Goal: Check status: Check status

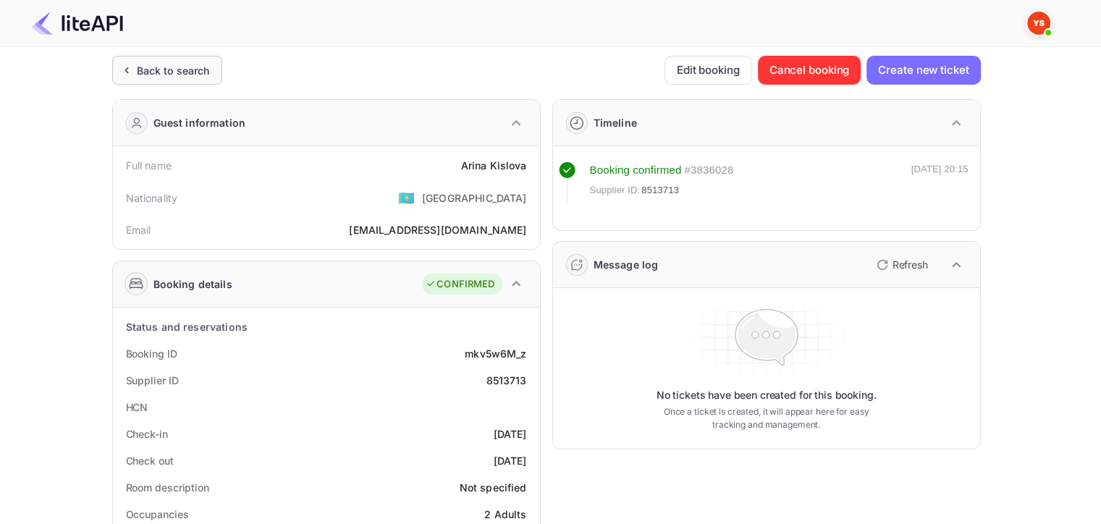
click at [159, 64] on div "Back to search" at bounding box center [173, 70] width 73 height 15
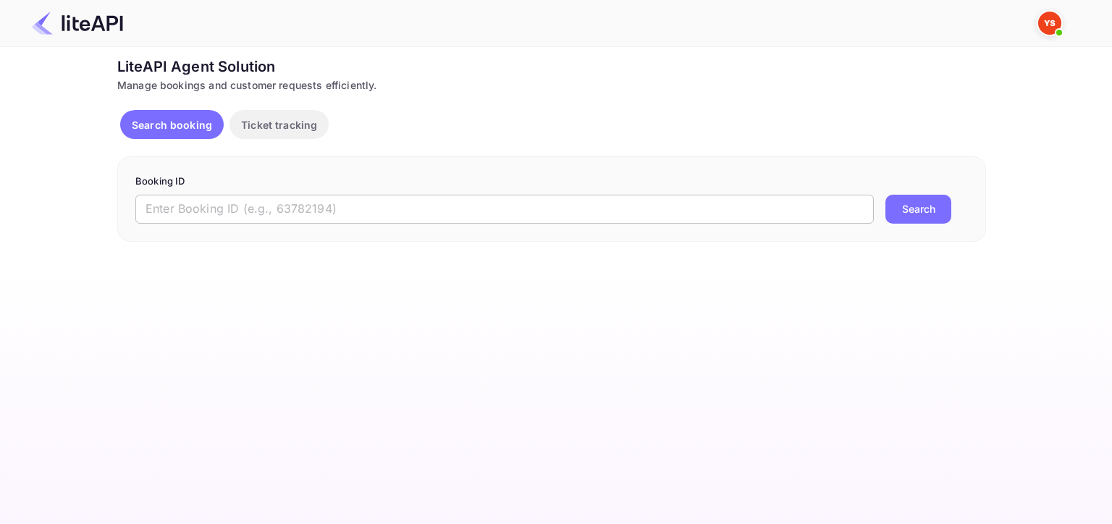
drag, startPoint x: 598, startPoint y: 207, endPoint x: 628, endPoint y: 212, distance: 30.8
click at [598, 207] on input "text" at bounding box center [504, 209] width 738 height 29
paste input "8164889"
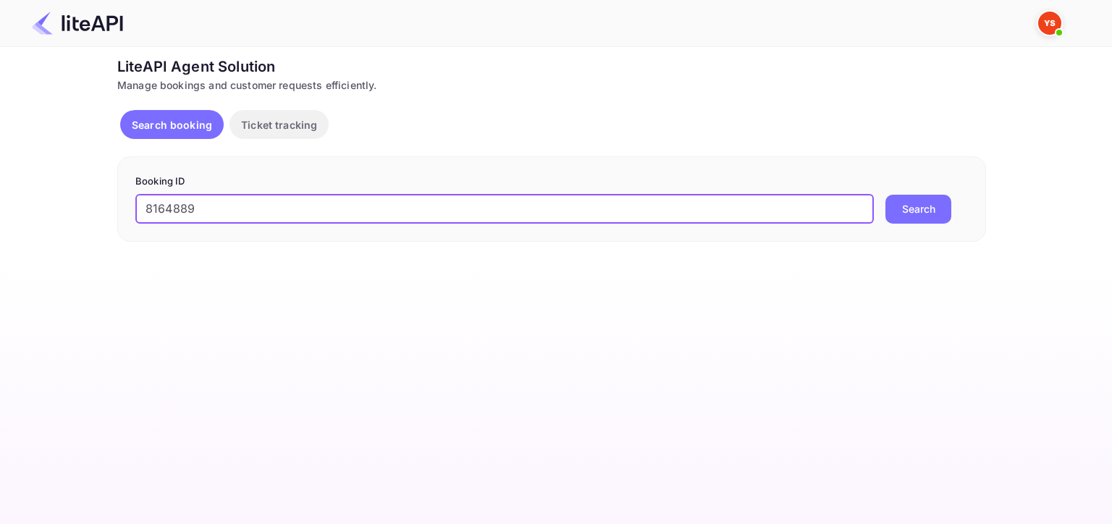
type input "8164889"
click at [930, 201] on button "Search" at bounding box center [918, 209] width 66 height 29
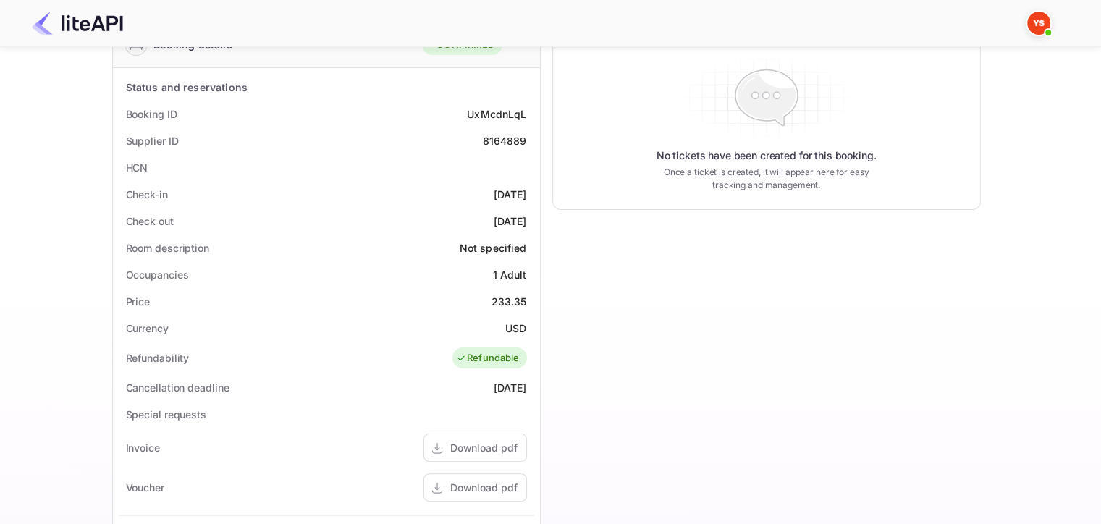
scroll to position [290, 0]
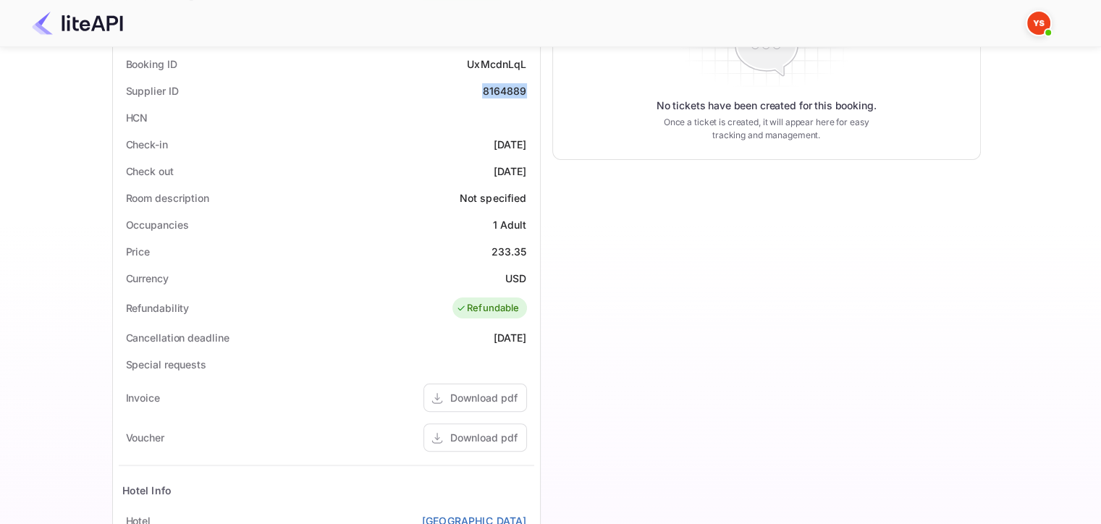
drag, startPoint x: 479, startPoint y: 87, endPoint x: 533, endPoint y: 91, distance: 53.7
click at [533, 91] on div "Supplier ID 8164889" at bounding box center [327, 90] width 416 height 27
copy div "8164889"
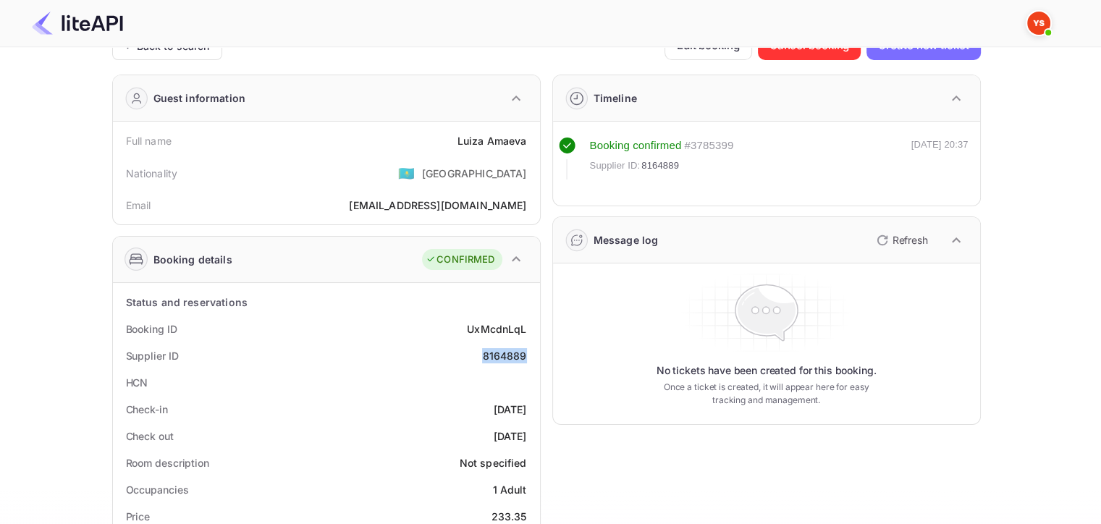
scroll to position [0, 0]
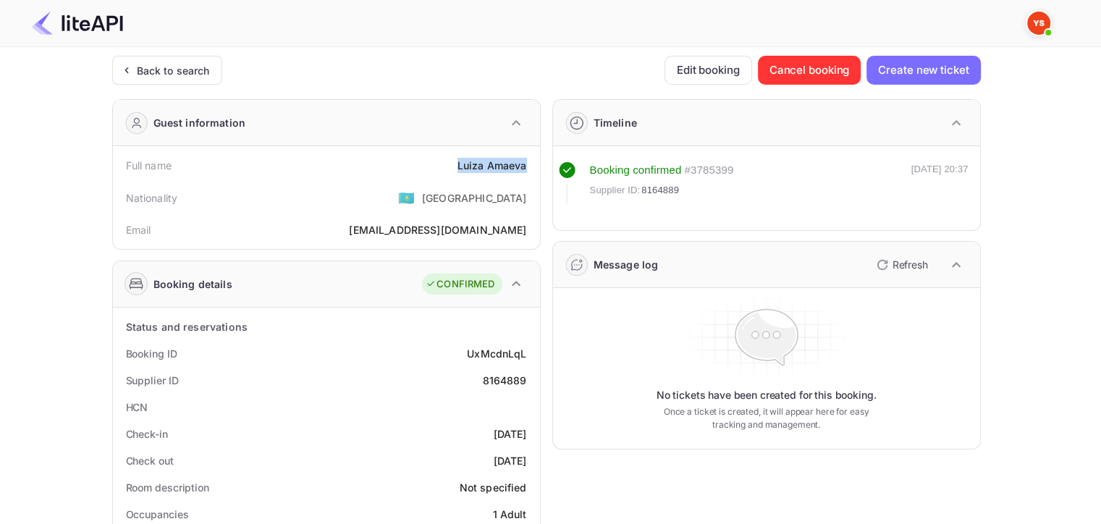
drag, startPoint x: 452, startPoint y: 167, endPoint x: 527, endPoint y: 162, distance: 74.7
click at [527, 162] on div "Full name [PERSON_NAME]" at bounding box center [327, 165] width 416 height 27
copy div "[PERSON_NAME]"
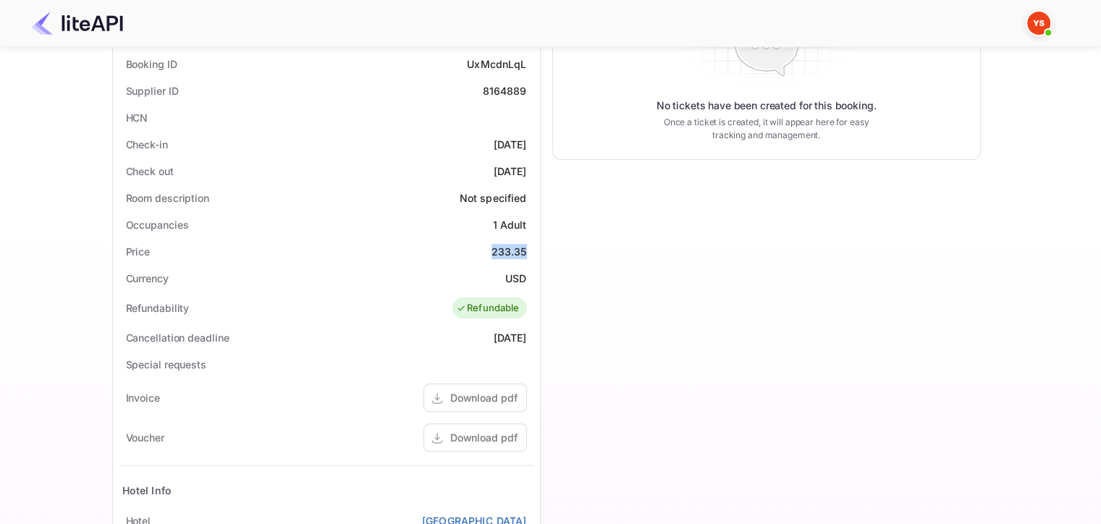
drag, startPoint x: 485, startPoint y: 249, endPoint x: 525, endPoint y: 249, distance: 39.8
click at [525, 249] on div "Price 233.35" at bounding box center [327, 251] width 416 height 27
copy div "233.35"
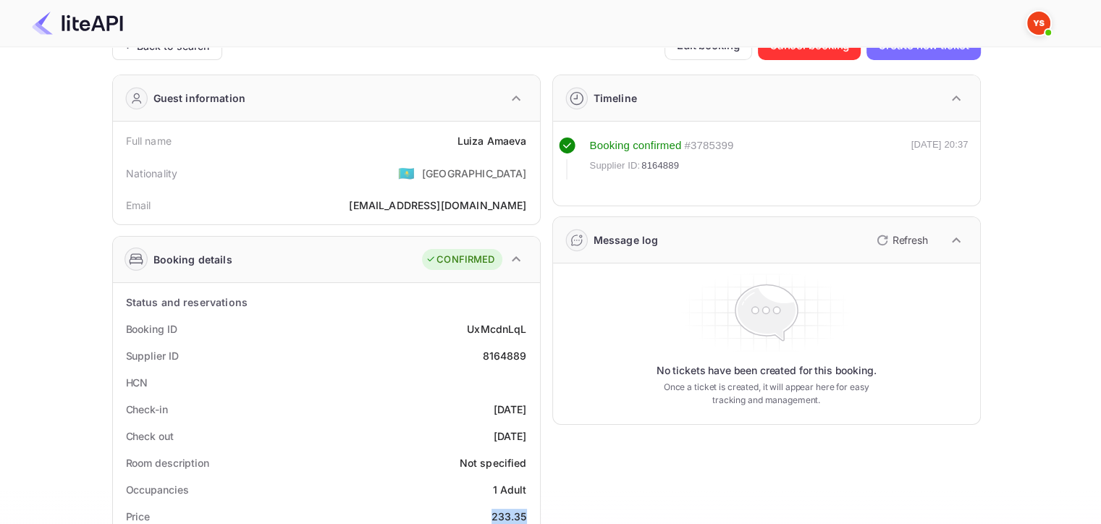
scroll to position [0, 0]
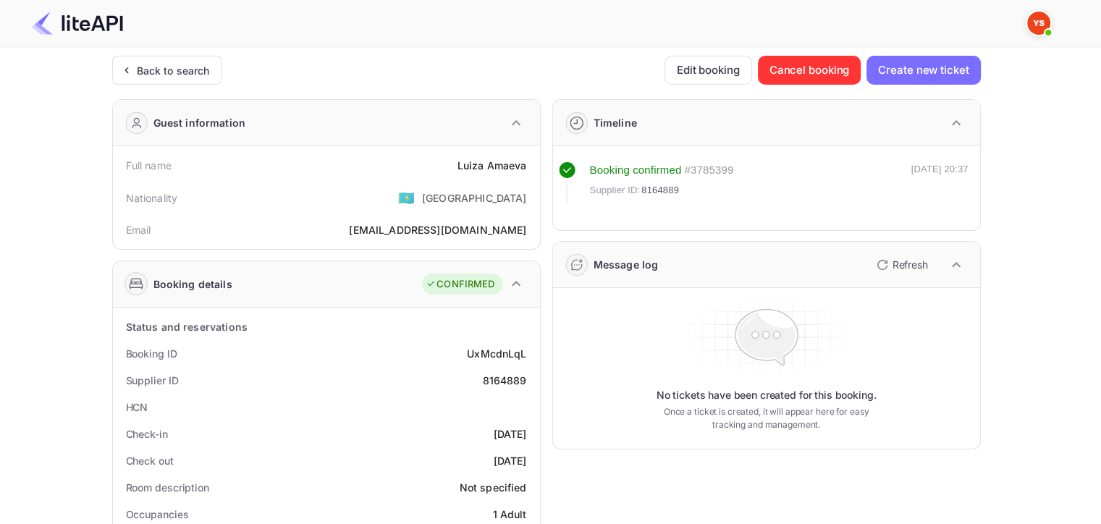
drag, startPoint x: 130, startPoint y: 69, endPoint x: 51, endPoint y: 161, distance: 121.2
click at [130, 69] on icon at bounding box center [126, 70] width 15 height 14
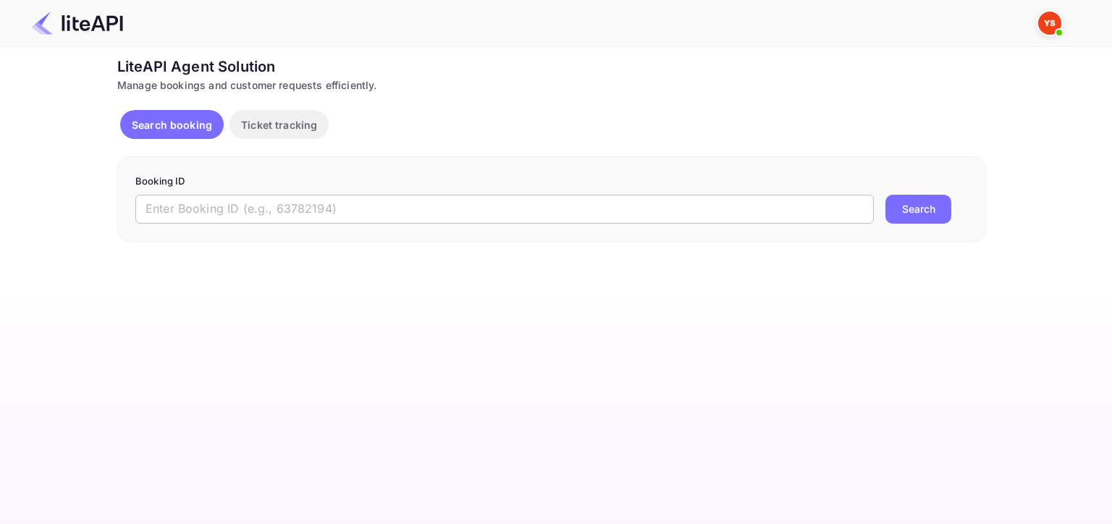
click at [491, 204] on input "text" at bounding box center [504, 209] width 738 height 29
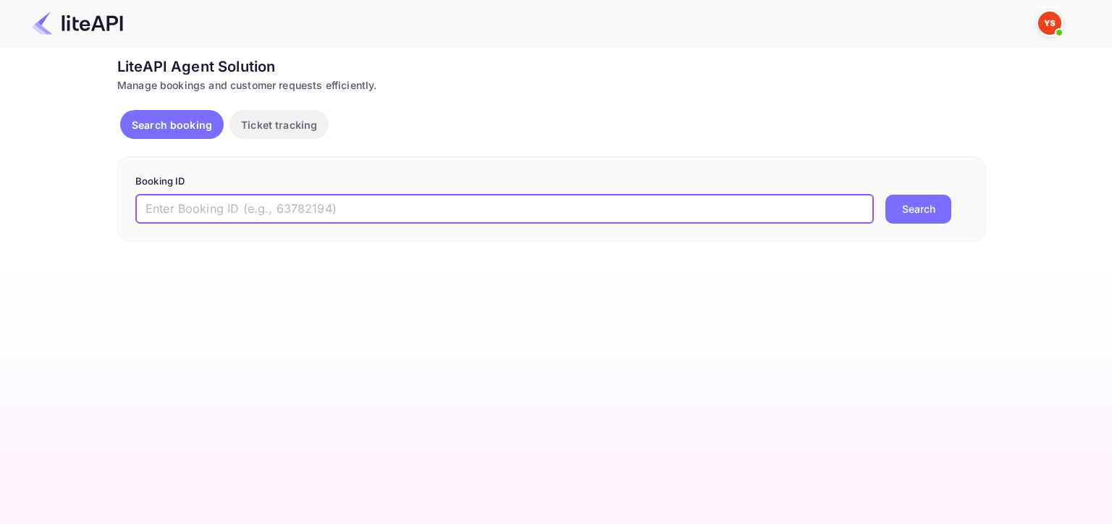
paste input "8688742"
type input "8688742"
click at [940, 214] on button "Search" at bounding box center [918, 209] width 66 height 29
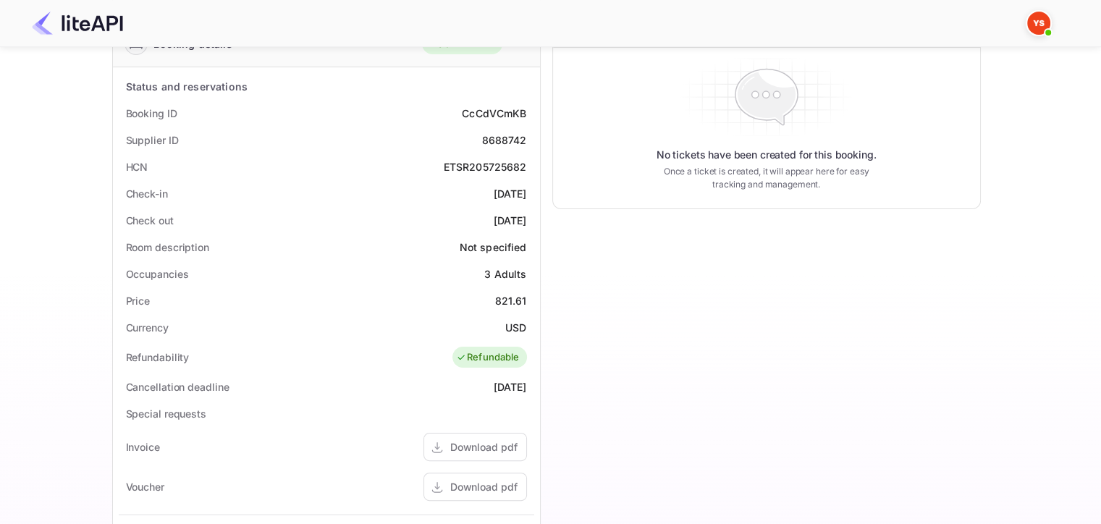
scroll to position [217, 0]
